Goal: Book appointment/travel/reservation

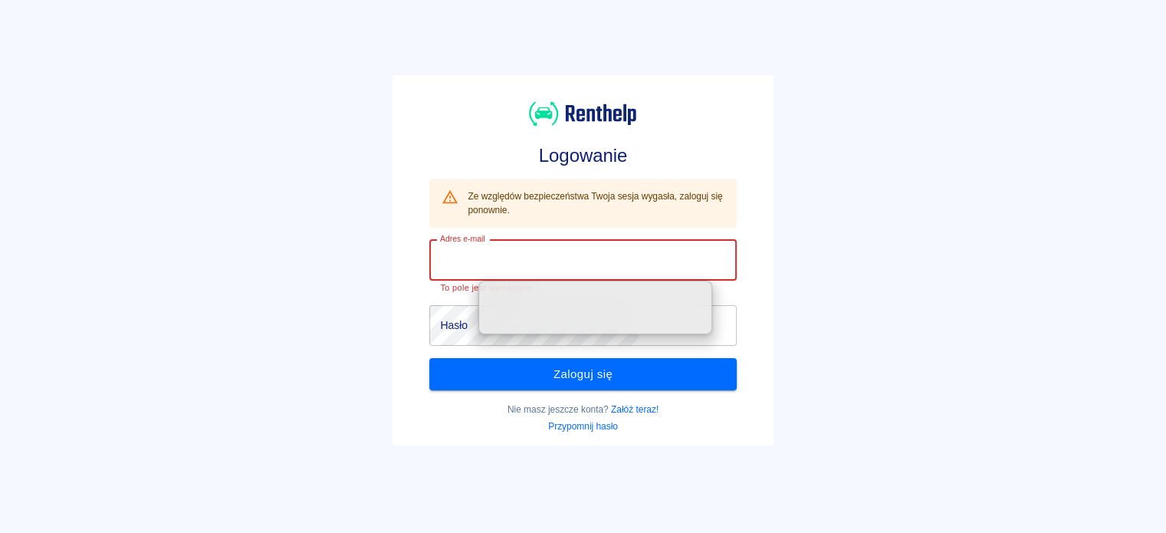
click at [532, 260] on input "Adres e-mail" at bounding box center [582, 260] width 307 height 41
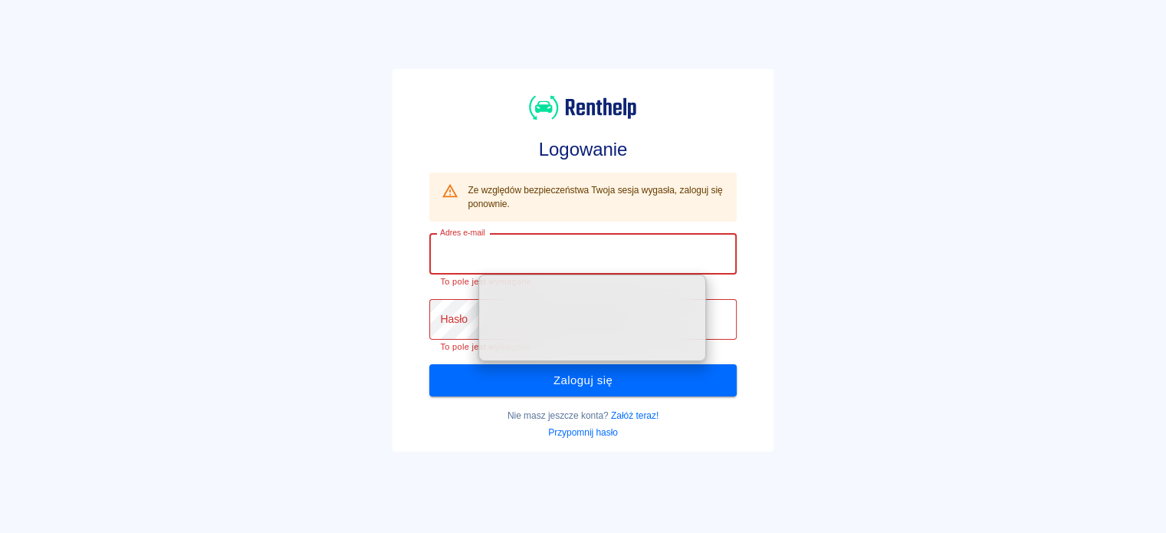
click at [534, 260] on input "Adres e-mail" at bounding box center [582, 254] width 307 height 41
type input "[PERSON_NAME][EMAIL_ADDRESS][PERSON_NAME][DOMAIN_NAME]"
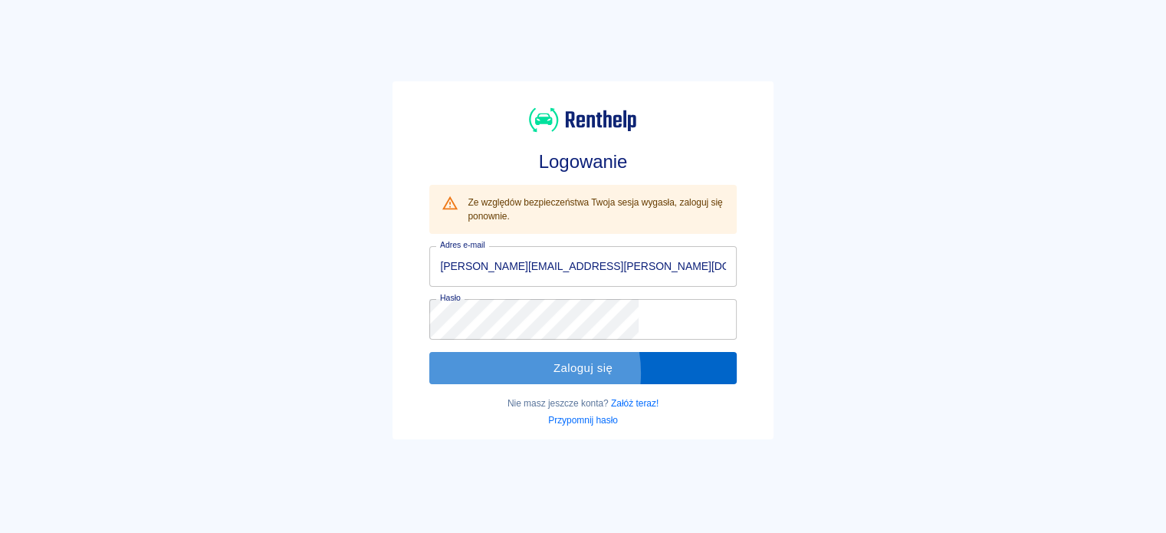
click at [535, 373] on button "Zaloguj się" at bounding box center [582, 368] width 307 height 32
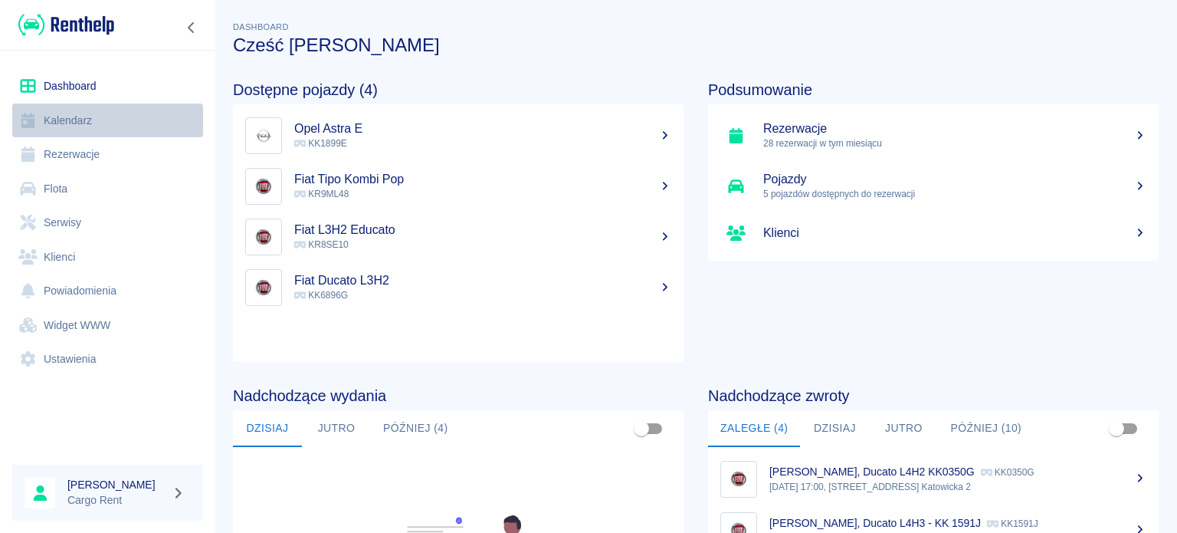
click at [87, 123] on link "Kalendarz" at bounding box center [107, 120] width 191 height 34
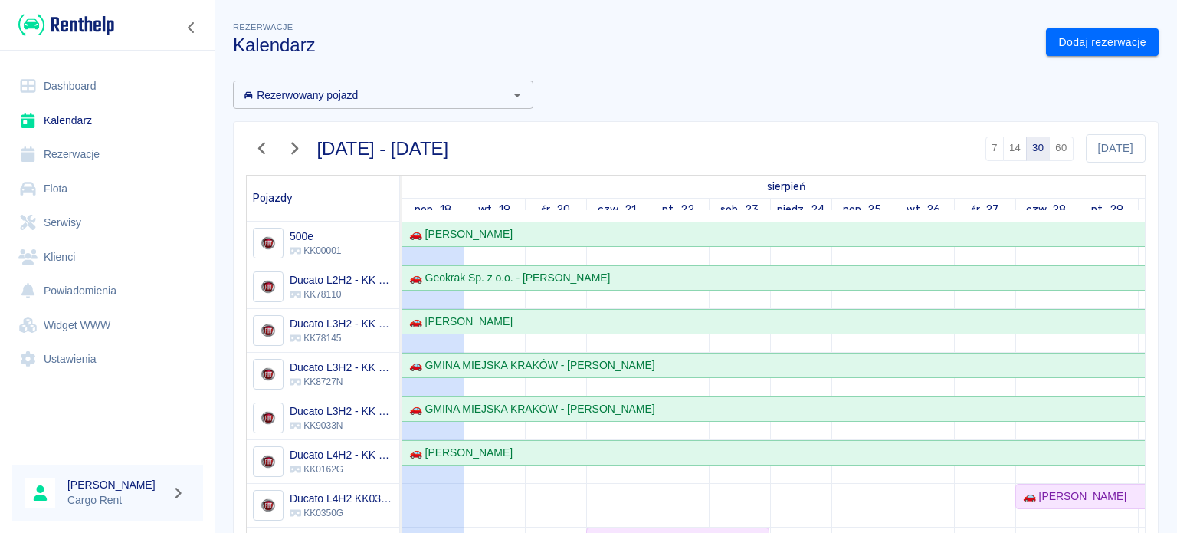
click at [77, 28] on img at bounding box center [66, 24] width 96 height 25
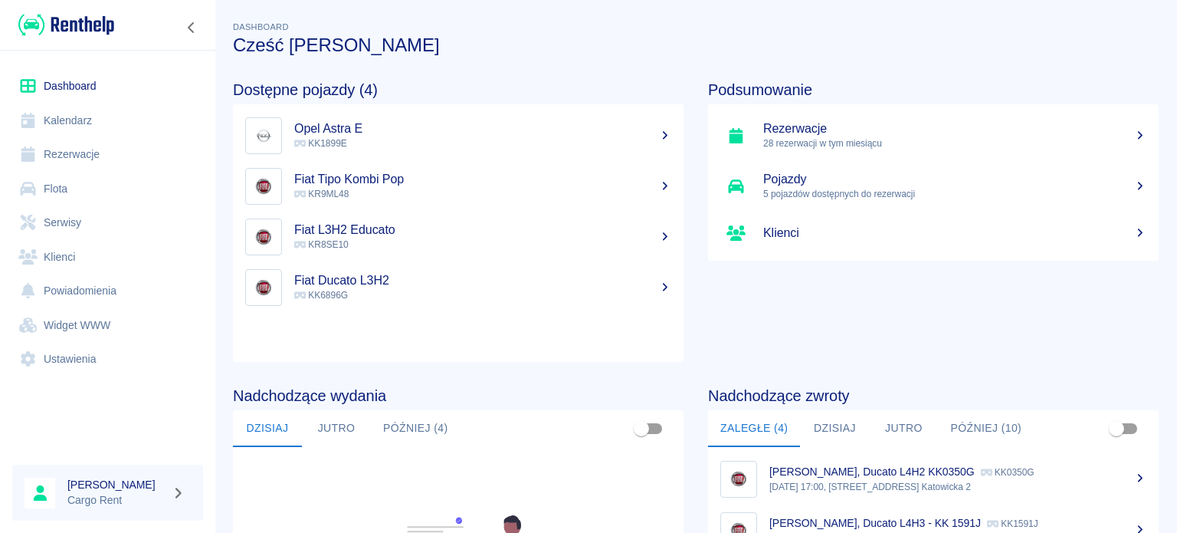
click at [112, 15] on img at bounding box center [66, 24] width 96 height 25
drag, startPoint x: 110, startPoint y: 17, endPoint x: 77, endPoint y: 23, distance: 33.5
click at [77, 23] on img at bounding box center [66, 24] width 96 height 25
click at [50, 30] on img at bounding box center [66, 24] width 96 height 25
click at [67, 120] on link "Kalendarz" at bounding box center [107, 120] width 191 height 34
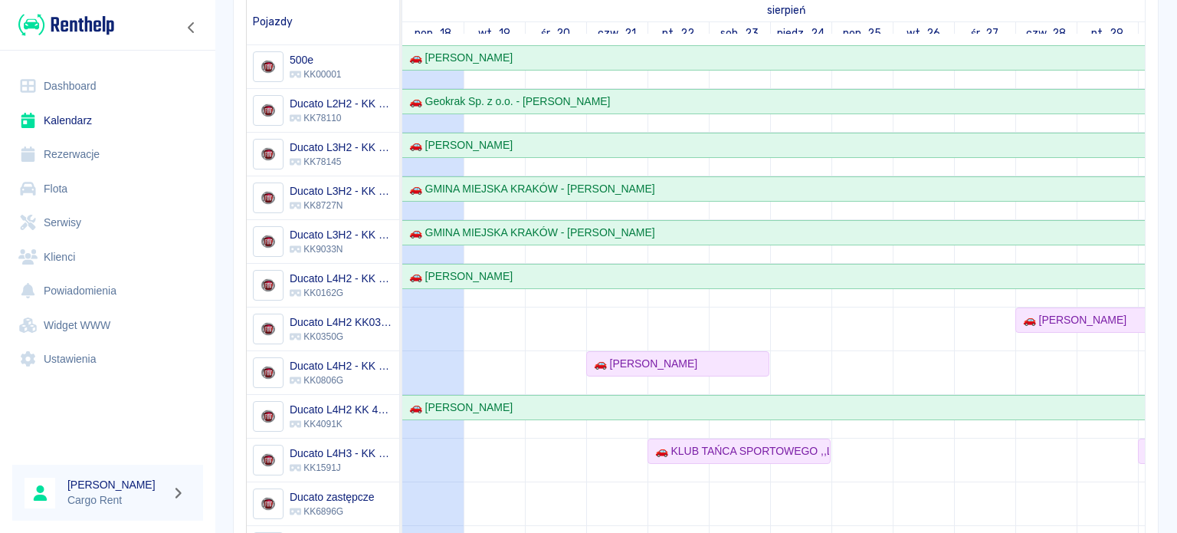
scroll to position [132, 0]
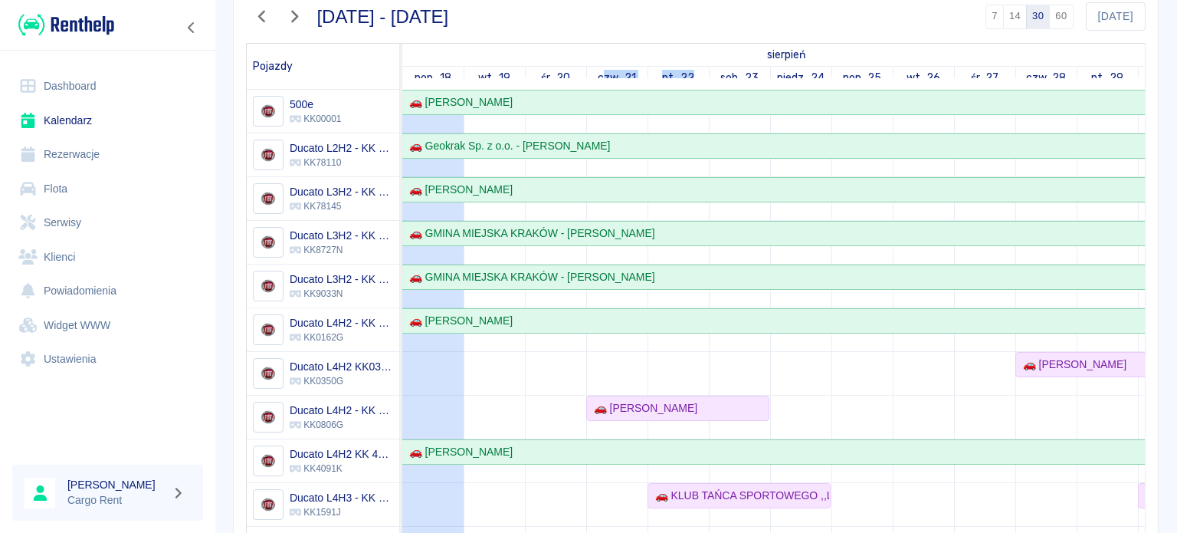
drag, startPoint x: 603, startPoint y: 76, endPoint x: 705, endPoint y: 79, distance: 102.0
click at [705, 79] on div "pt., 22" at bounding box center [678, 78] width 61 height 22
drag, startPoint x: 822, startPoint y: 73, endPoint x: 612, endPoint y: 73, distance: 210.0
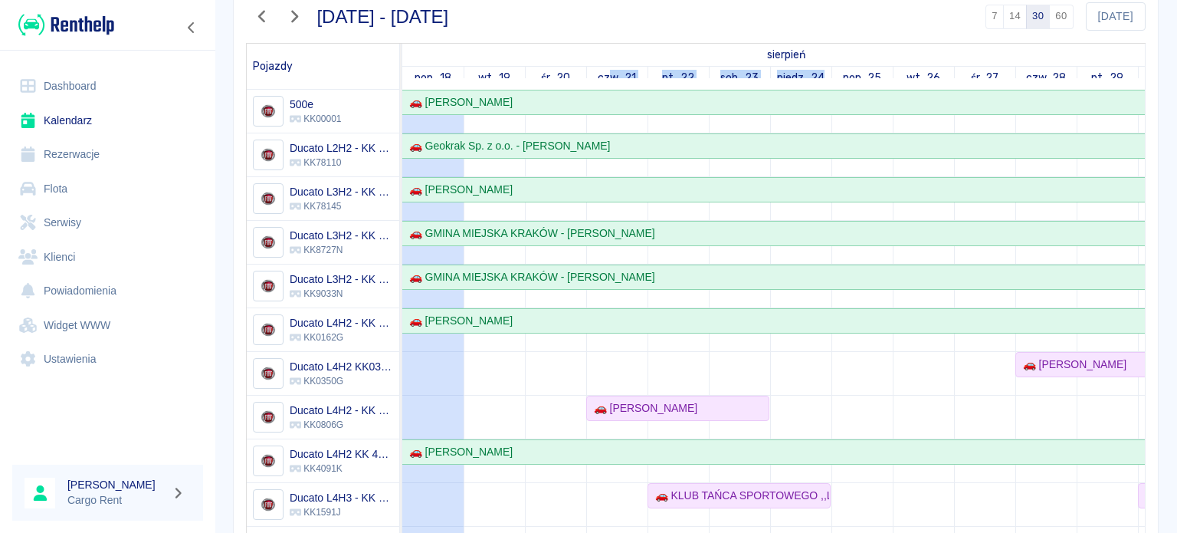
click at [615, 83] on link "czw., 21" at bounding box center [617, 78] width 46 height 22
drag, startPoint x: 591, startPoint y: 72, endPoint x: 825, endPoint y: 72, distance: 234.5
click at [828, 73] on link "niedz., 24" at bounding box center [800, 78] width 55 height 22
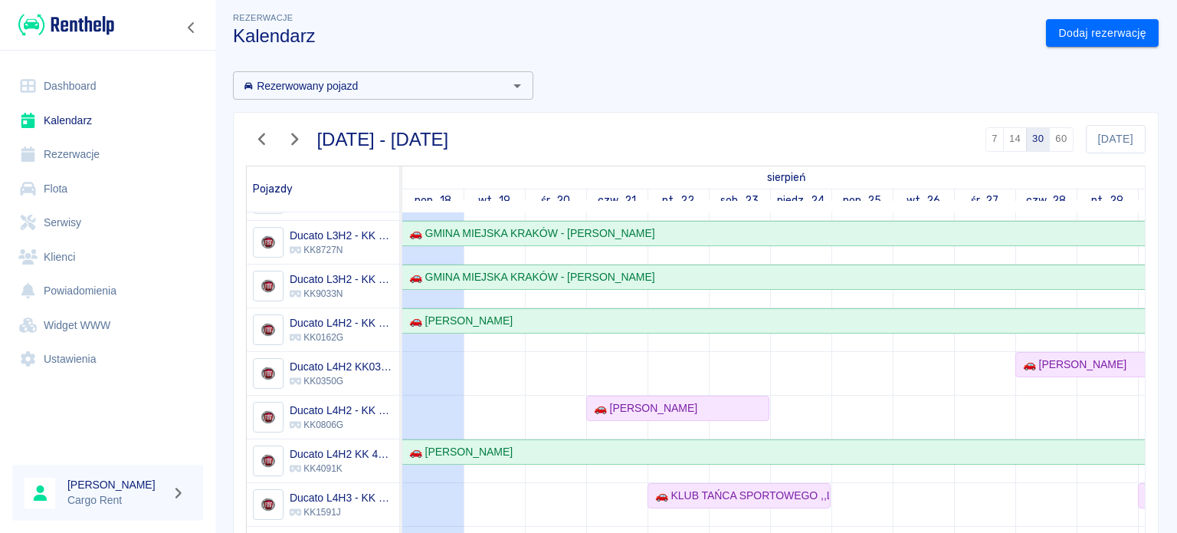
scroll to position [150, 0]
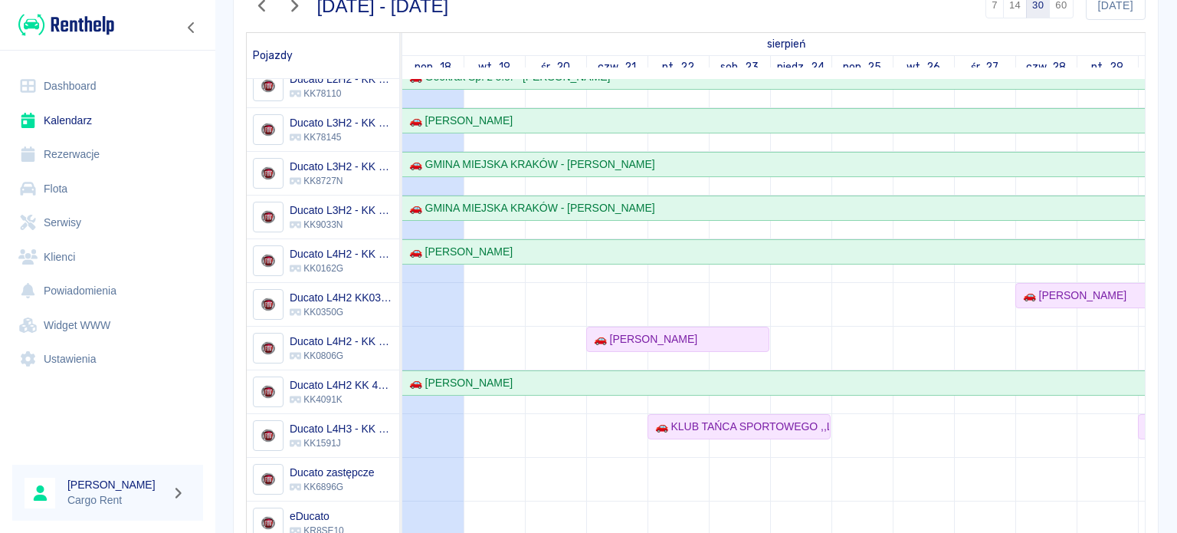
click at [665, 414] on div "🚗 KLUB TAŃCA SPORTOWEGO ,,LIDERKI'' - [PERSON_NAME]" at bounding box center [740, 426] width 184 height 25
click at [665, 418] on div "🚗 KLUB TAŃCA SPORTOWEGO ,,LIDERKI'' - [PERSON_NAME]" at bounding box center [739, 426] width 180 height 16
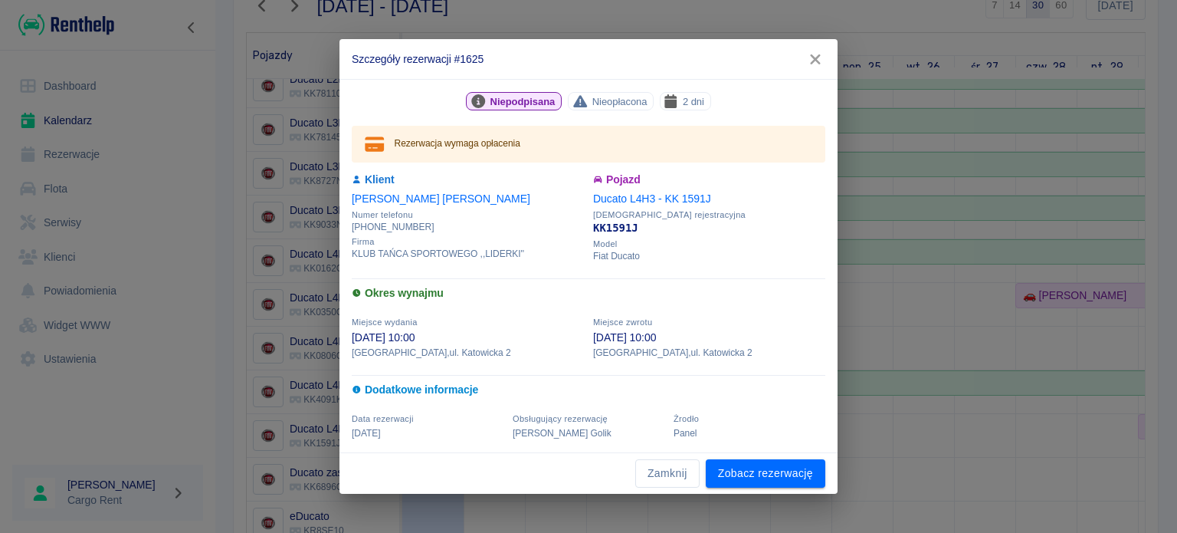
drag, startPoint x: 782, startPoint y: 385, endPoint x: 763, endPoint y: 385, distance: 18.4
click at [782, 385] on h6 "Dodatkowe informacje" at bounding box center [589, 390] width 474 height 16
click at [817, 54] on icon "button" at bounding box center [816, 59] width 20 height 16
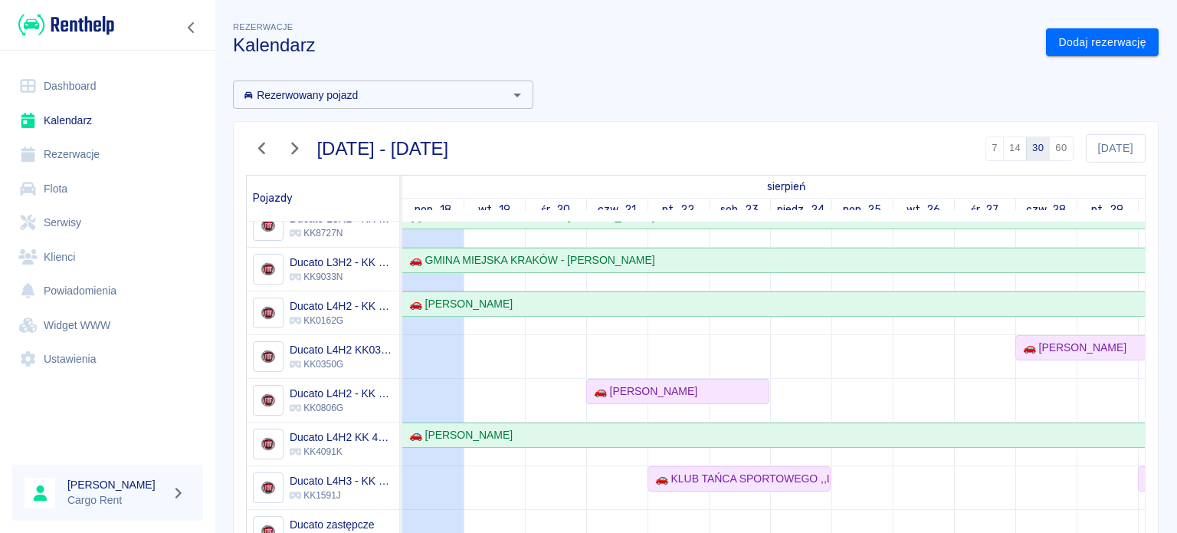
click at [621, 206] on link "czw., 21" at bounding box center [617, 210] width 46 height 22
click at [655, 172] on div "18 sie 2025 - 16 wrz 2025 7 14 30 60 Dziś Pojazdy sierpień wrzesień pon., 18 wt…" at bounding box center [696, 455] width 900 height 667
drag, startPoint x: 728, startPoint y: 209, endPoint x: 794, endPoint y: 210, distance: 65.9
click at [769, 207] on div "sob., 23" at bounding box center [740, 210] width 61 height 22
click at [806, 212] on link "niedz., 24" at bounding box center [800, 210] width 55 height 22
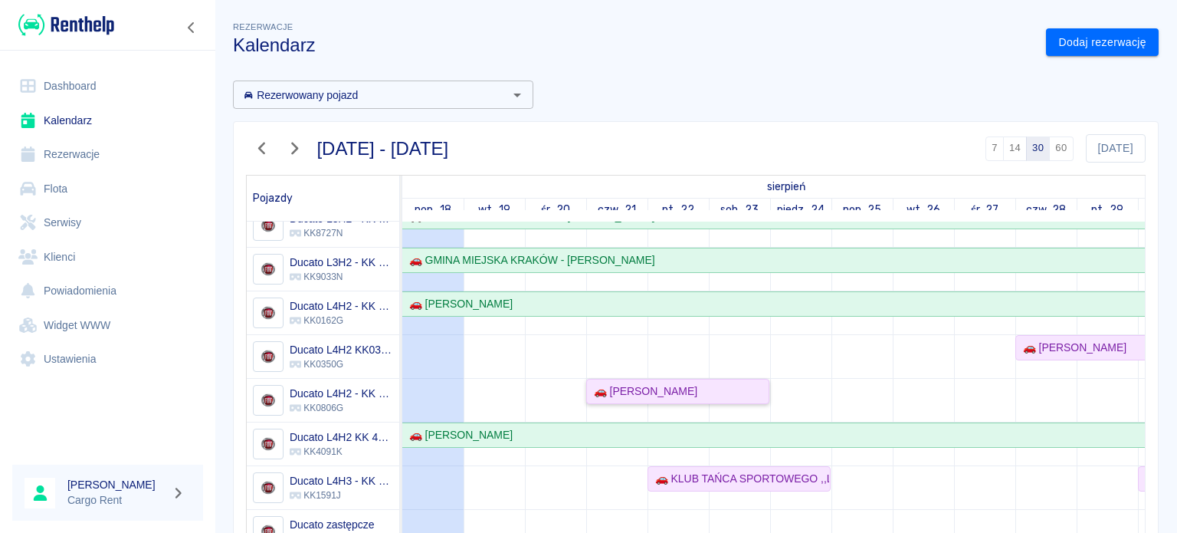
click at [750, 391] on div "🚗 [PERSON_NAME]" at bounding box center [678, 391] width 180 height 16
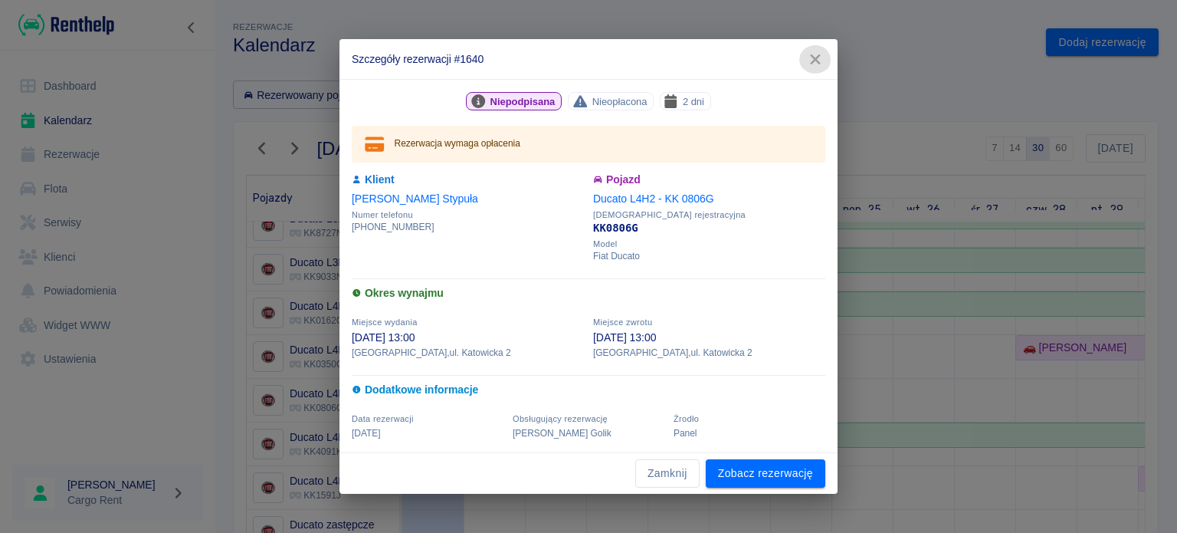
click at [821, 59] on icon "button" at bounding box center [816, 59] width 20 height 16
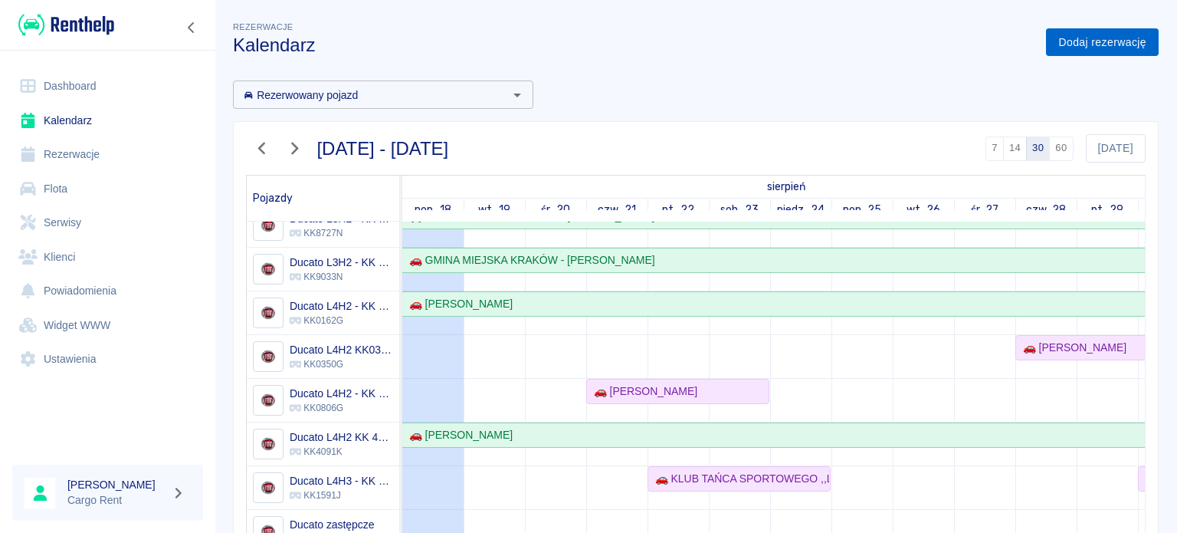
click at [1046, 45] on link "Dodaj rezerwację" at bounding box center [1102, 42] width 113 height 28
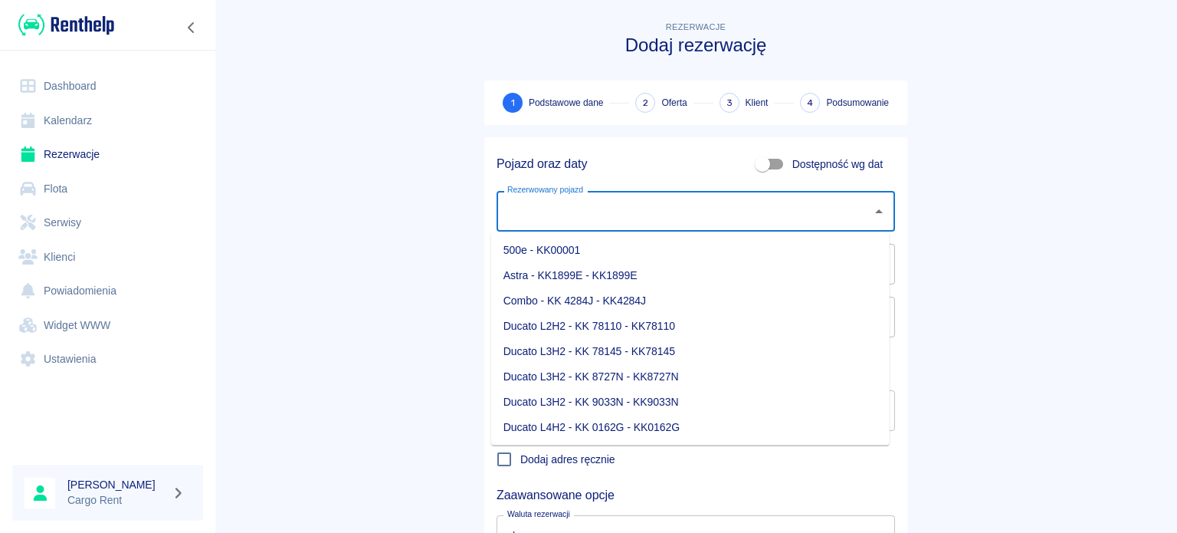
click at [628, 206] on input "Rezerwowany pojazd" at bounding box center [685, 211] width 362 height 27
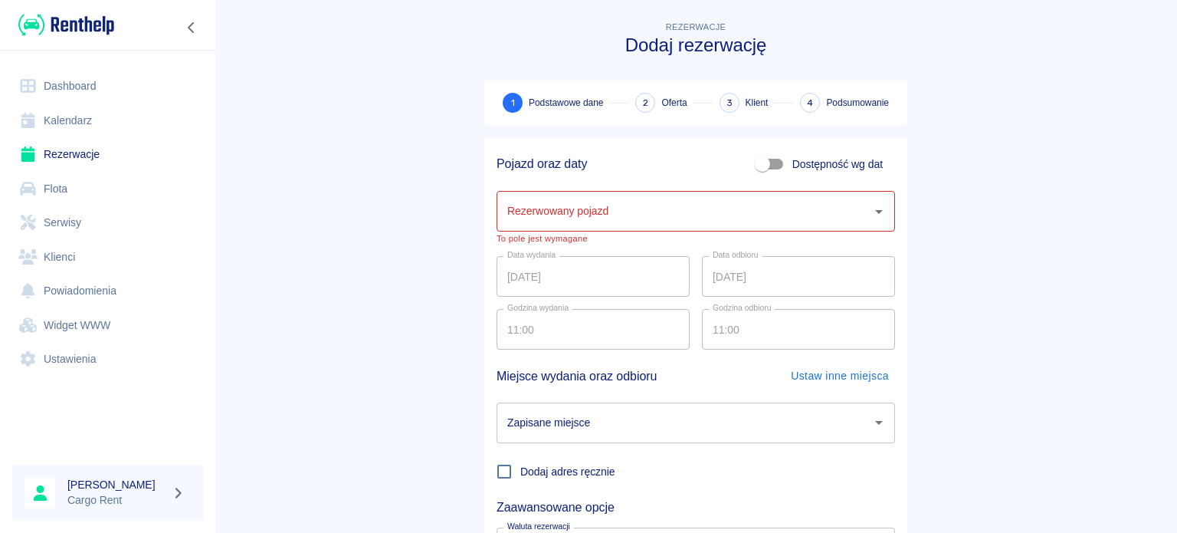
click at [354, 312] on main "Rezerwacje Dodaj rezerwację 1 Podstawowe dane 2 Oferta 3 Klient 4 Podsumowanie …" at bounding box center [696, 325] width 963 height 615
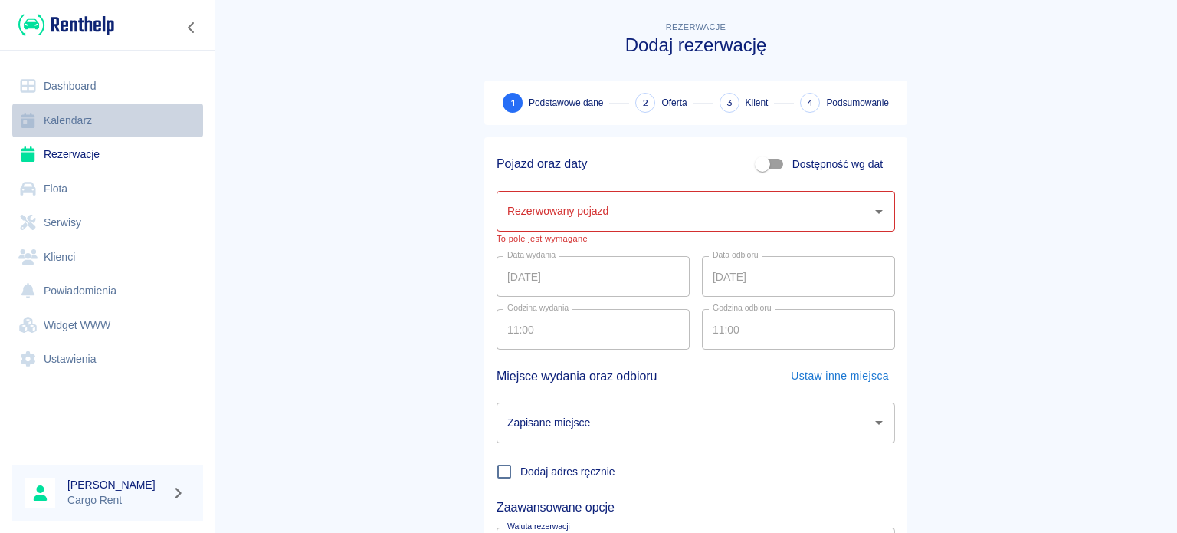
click at [78, 107] on link "Kalendarz" at bounding box center [107, 120] width 191 height 34
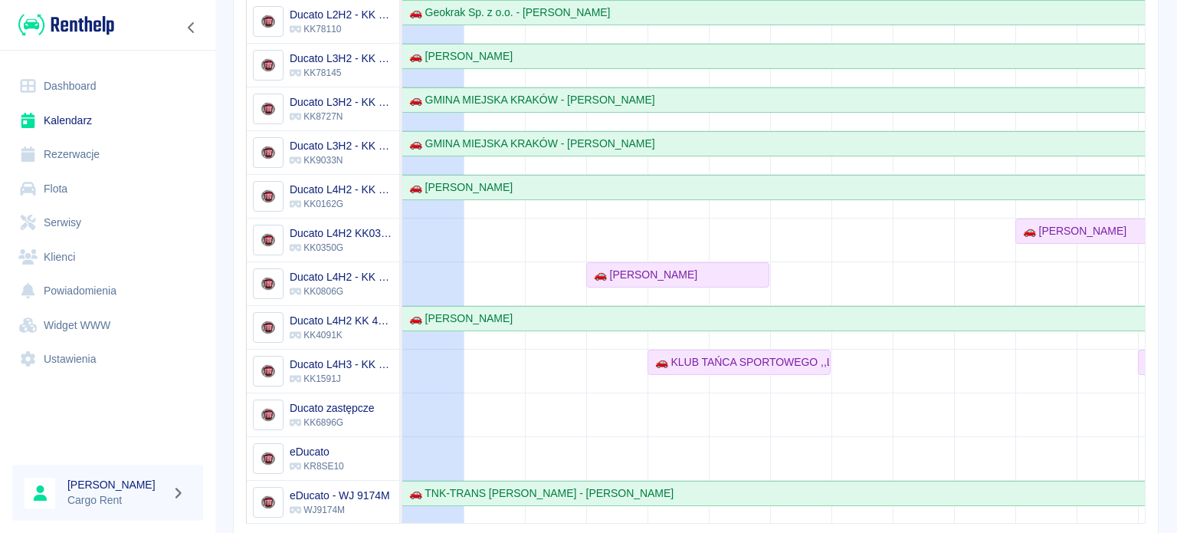
scroll to position [264, 0]
click at [738, 267] on div "🚗 [PERSON_NAME]" at bounding box center [678, 275] width 180 height 16
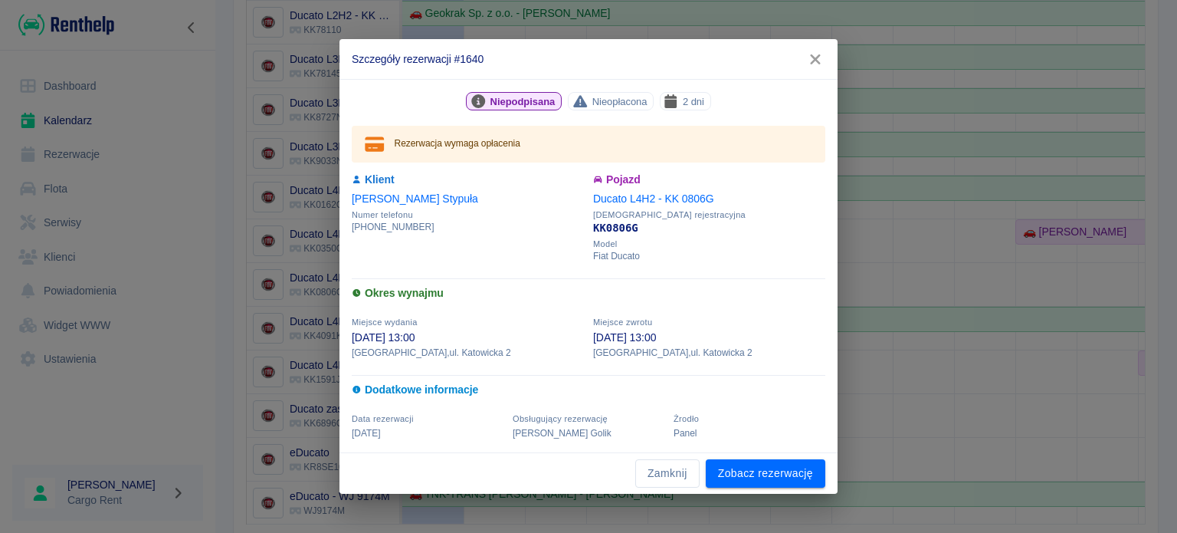
click at [820, 44] on h2 "Szczegóły rezerwacji #1640" at bounding box center [589, 59] width 498 height 40
click at [818, 51] on icon "button" at bounding box center [816, 59] width 20 height 16
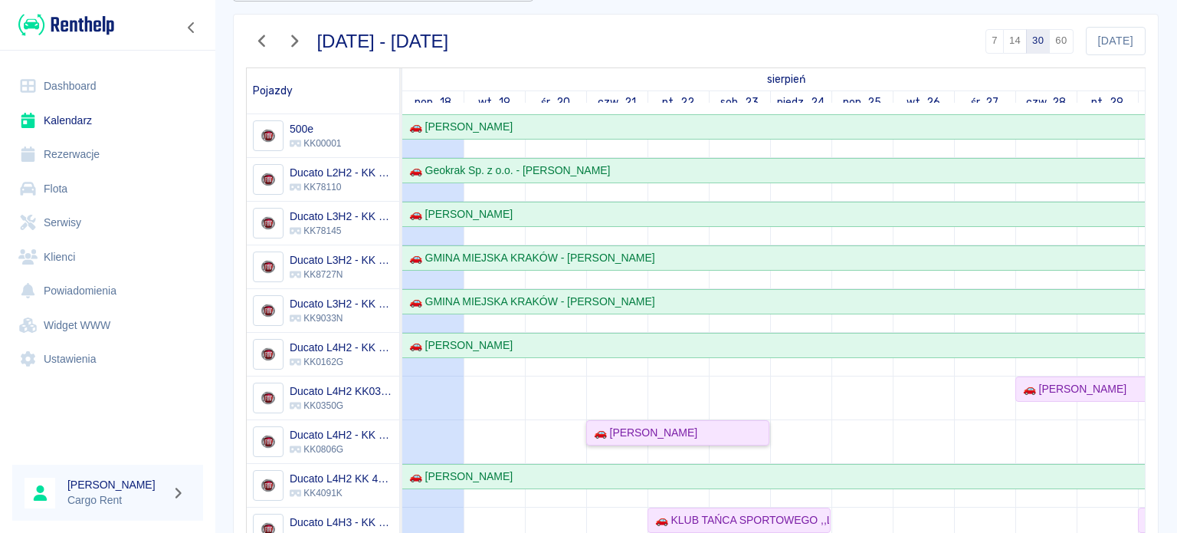
scroll to position [105, 0]
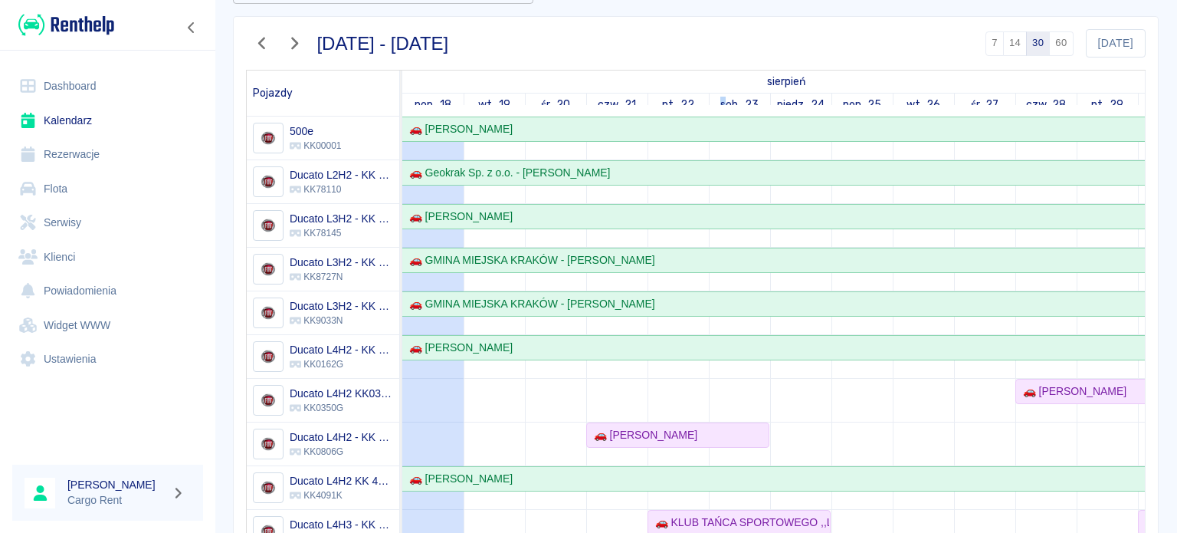
drag, startPoint x: 718, startPoint y: 97, endPoint x: 732, endPoint y: 98, distance: 13.8
click at [730, 98] on link "sob., 23" at bounding box center [740, 105] width 46 height 22
drag, startPoint x: 776, startPoint y: 100, endPoint x: 763, endPoint y: 100, distance: 12.3
click at [771, 100] on div "niedz., 24" at bounding box center [801, 105] width 61 height 22
drag, startPoint x: 760, startPoint y: 100, endPoint x: 714, endPoint y: 100, distance: 46.0
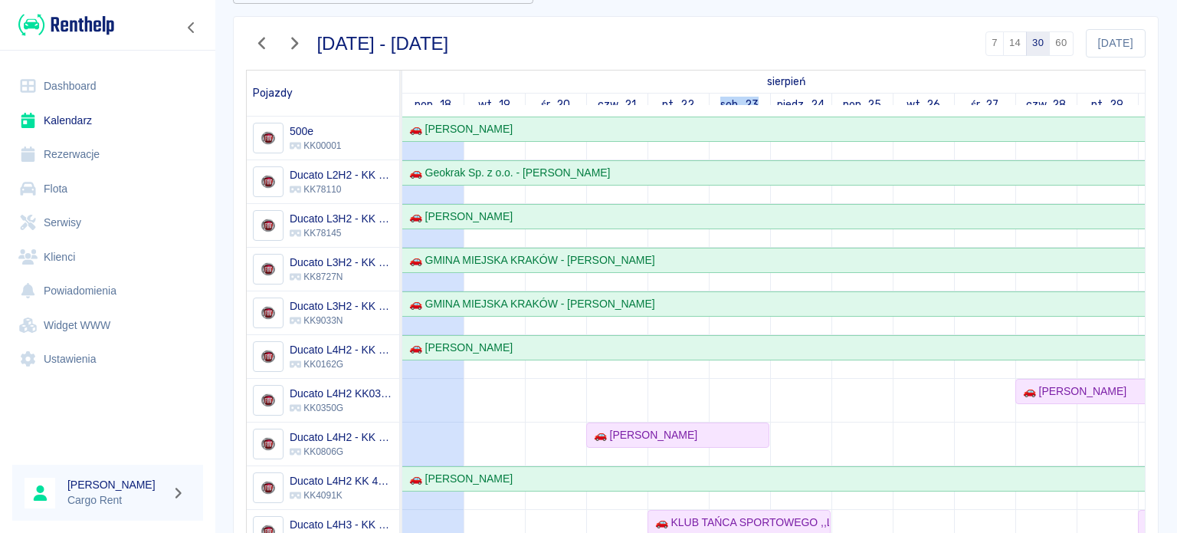
click at [714, 100] on div "sob., 23" at bounding box center [740, 105] width 61 height 22
click at [727, 102] on link "sob., 23" at bounding box center [740, 105] width 46 height 22
drag, startPoint x: 826, startPoint y: 103, endPoint x: 770, endPoint y: 100, distance: 56.0
click at [771, 100] on div "niedz., 24" at bounding box center [801, 105] width 61 height 22
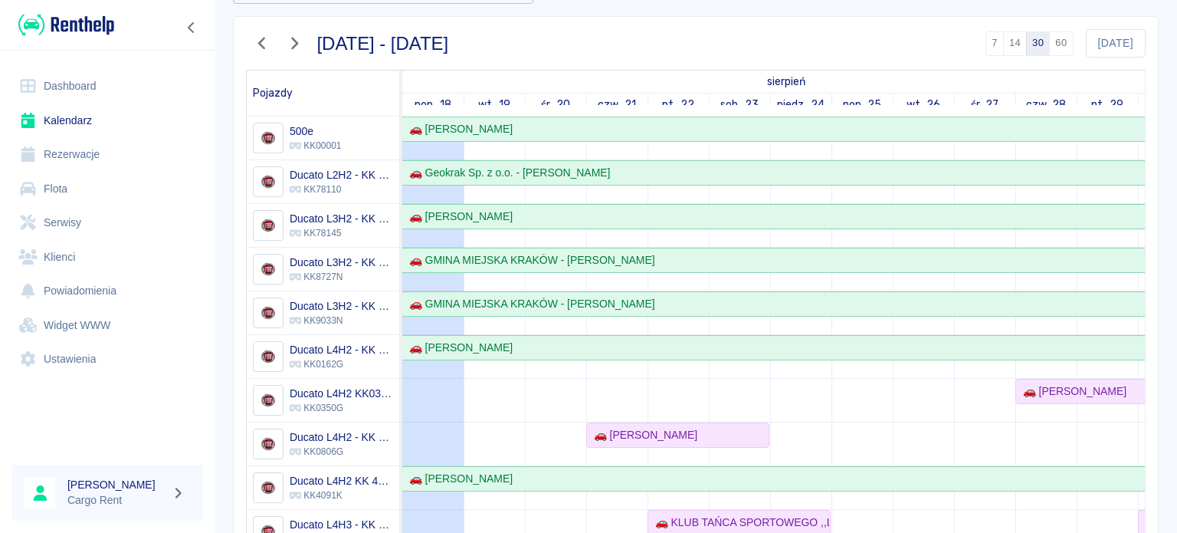
click at [773, 435] on td at bounding box center [800, 487] width 61 height 742
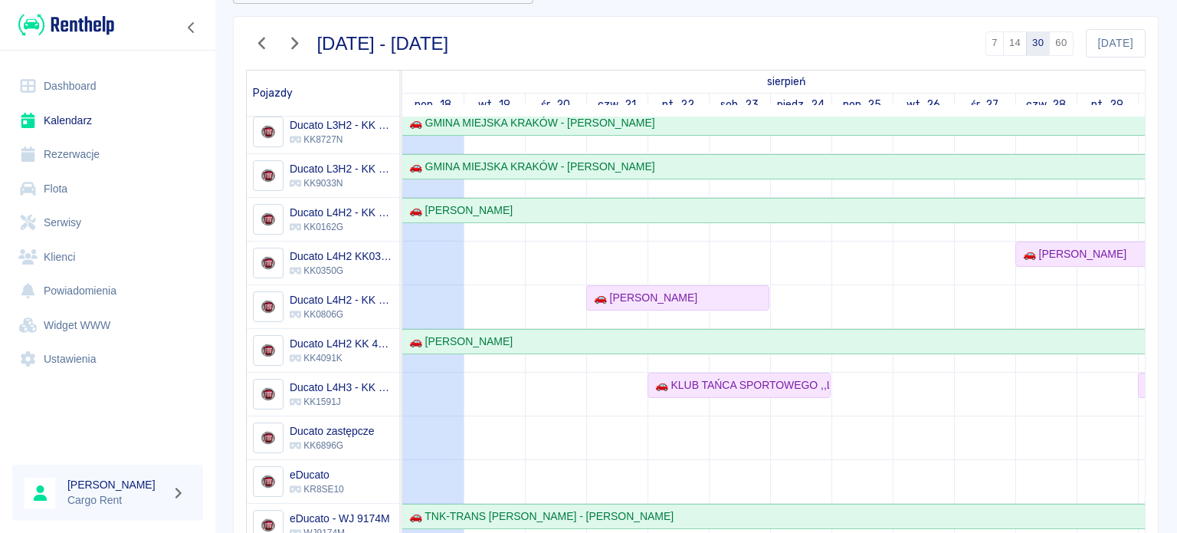
scroll to position [141, 0]
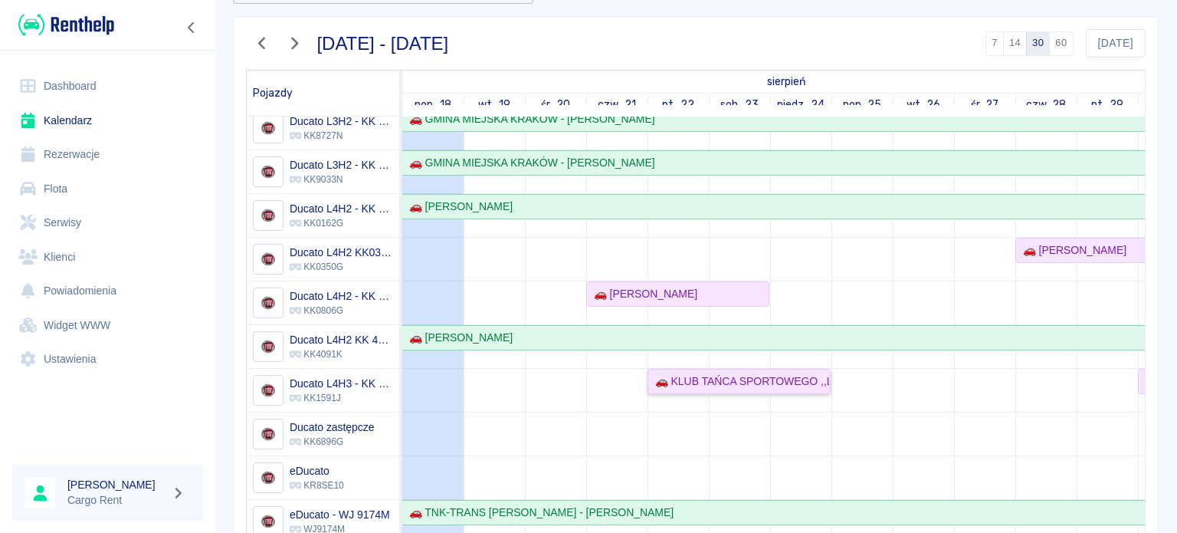
click at [787, 384] on div "🚗 KLUB TAŃCA SPORTOWEGO ,,LIDERKI'' - [PERSON_NAME]" at bounding box center [739, 381] width 180 height 16
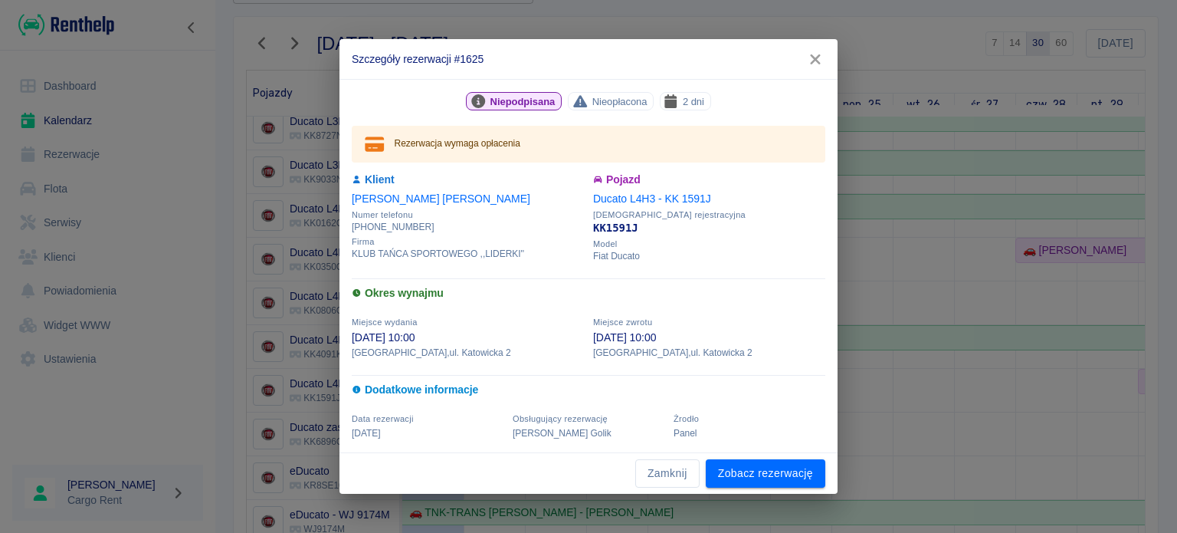
click at [825, 59] on icon "button" at bounding box center [816, 59] width 20 height 16
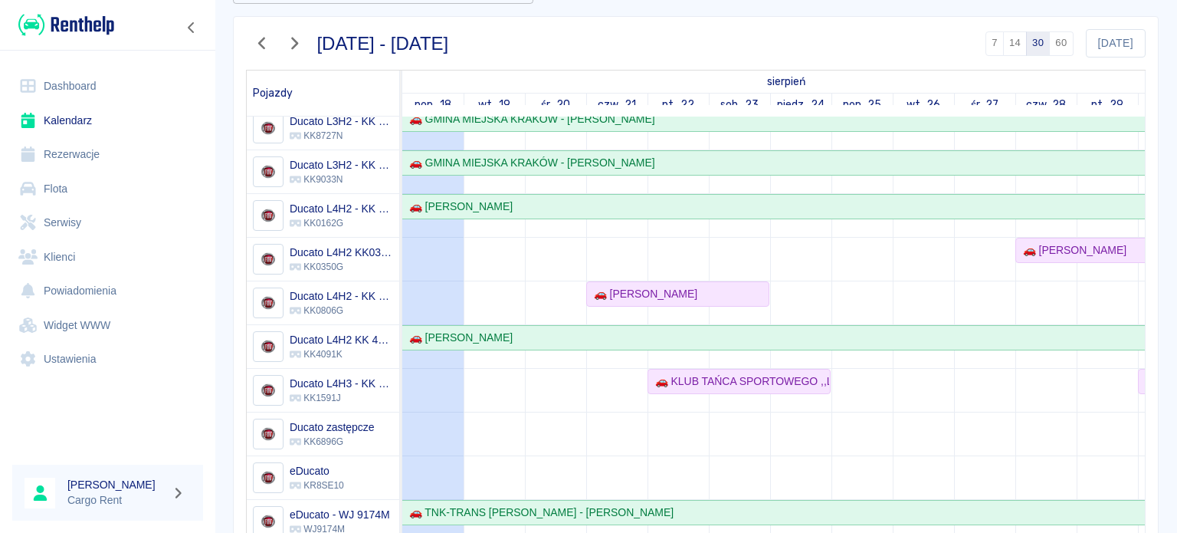
click at [109, 33] on img at bounding box center [66, 24] width 96 height 25
